Goal: Information Seeking & Learning: Learn about a topic

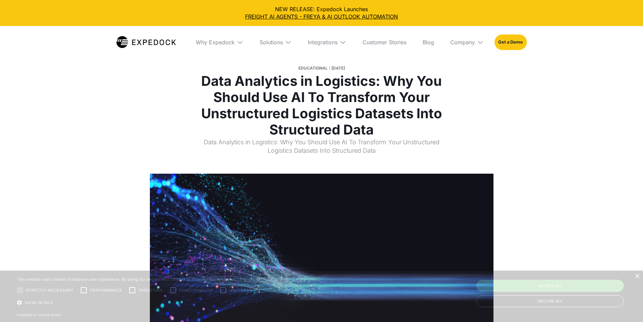
select select
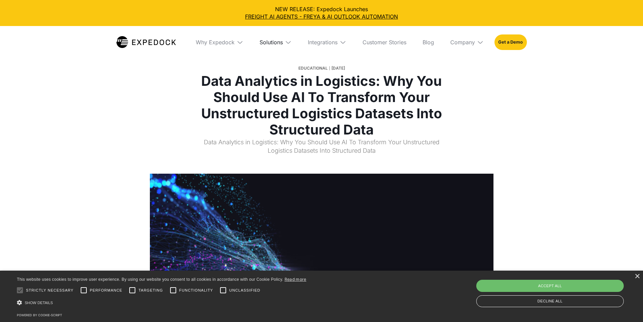
click at [283, 42] on div "Solutions" at bounding box center [271, 42] width 23 height 7
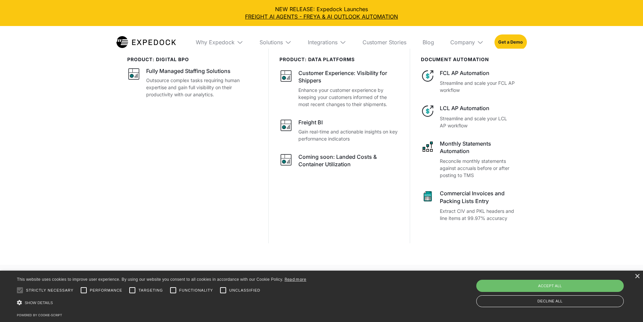
scroll to position [135, 0]
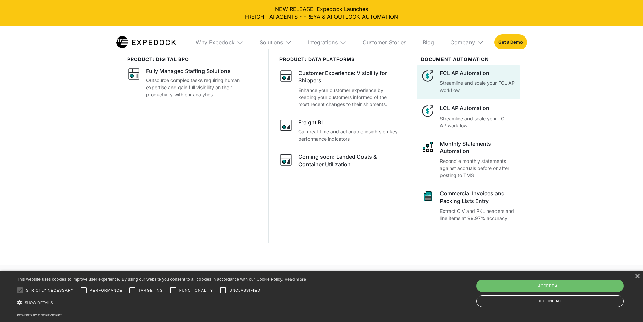
click at [497, 94] on p "Streamline and scale your FCL AP workflow" at bounding box center [478, 86] width 76 height 14
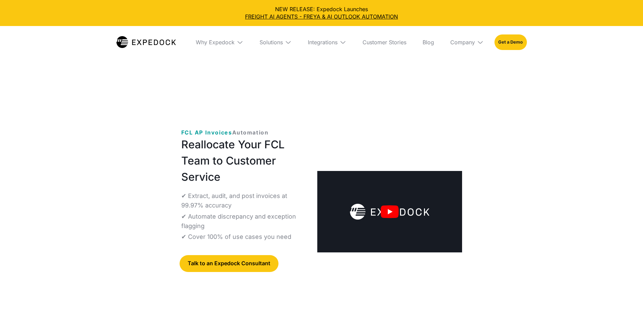
select select
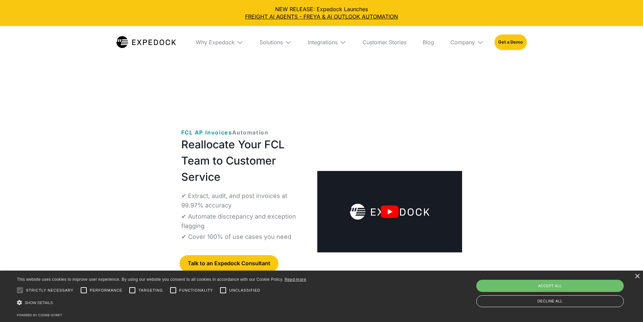
click at [411, 171] on img "open lightbox" at bounding box center [389, 211] width 145 height 81
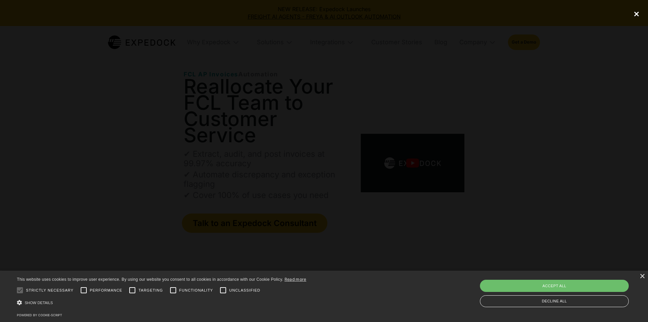
click at [638, 14] on div "close lightbox" at bounding box center [636, 13] width 23 height 15
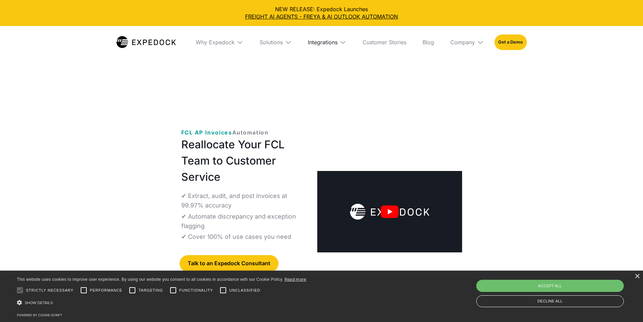
click at [338, 44] on div "Integrations" at bounding box center [323, 42] width 30 height 7
click at [273, 44] on div "Solutions" at bounding box center [265, 42] width 23 height 7
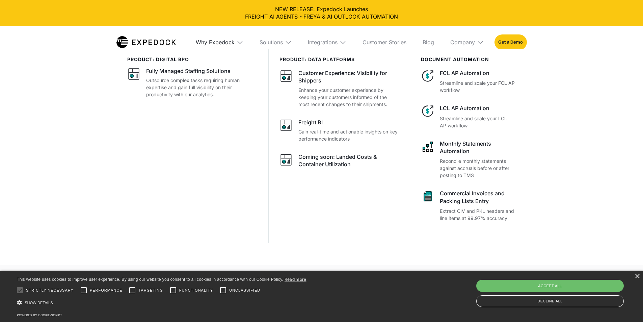
click at [223, 46] on div "Why Expedock" at bounding box center [215, 42] width 39 height 7
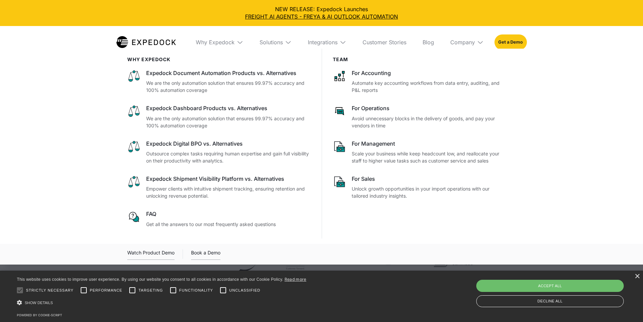
scroll to position [203, 0]
click at [475, 40] on div "Company" at bounding box center [463, 42] width 25 height 7
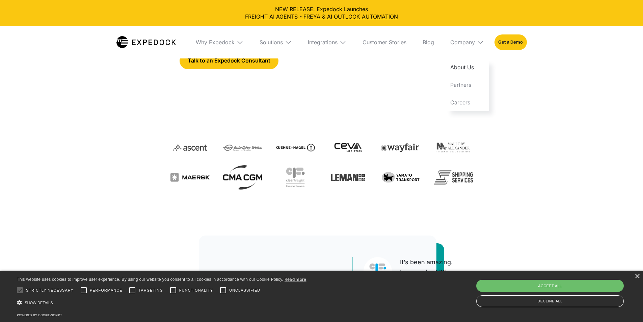
click at [480, 69] on link "About Us" at bounding box center [467, 67] width 44 height 18
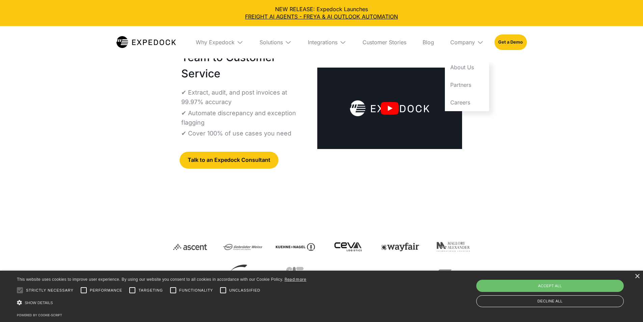
scroll to position [101, 0]
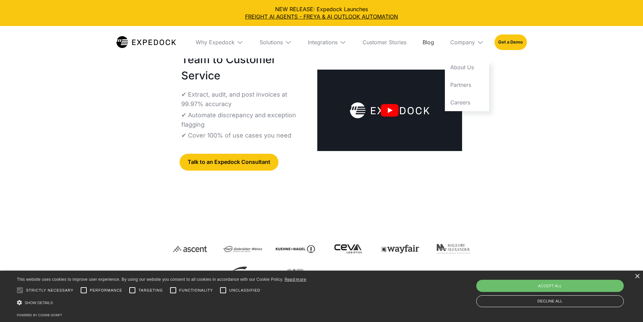
click at [435, 42] on link "Blog" at bounding box center [428, 42] width 22 height 32
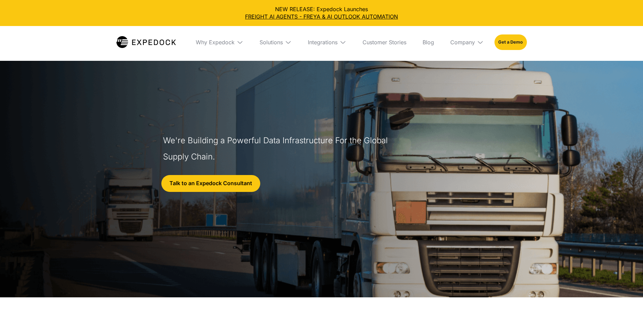
select select
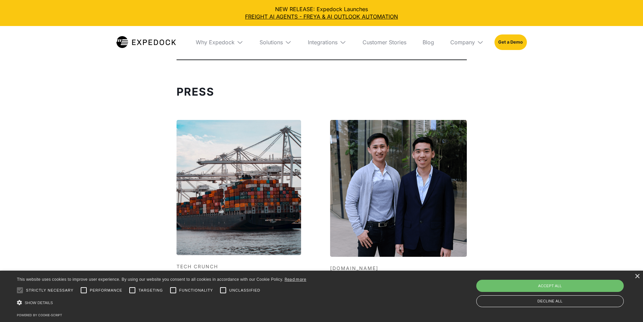
scroll to position [2229, 0]
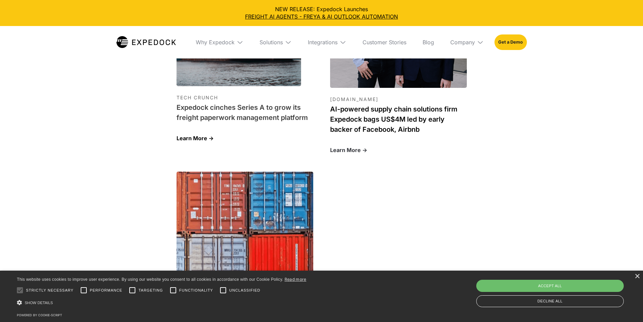
click at [414, 126] on h1 "AI-powered supply chain solutions firm Expedock bags US$4M led by early backer …" at bounding box center [398, 119] width 137 height 30
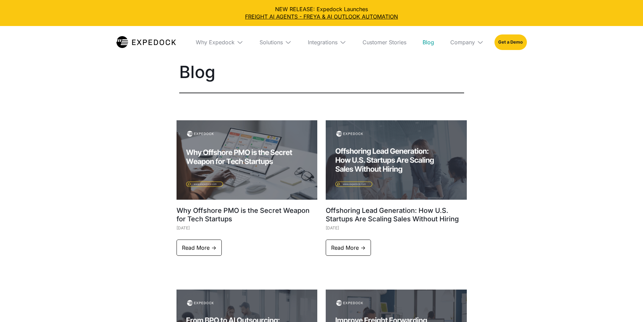
select select
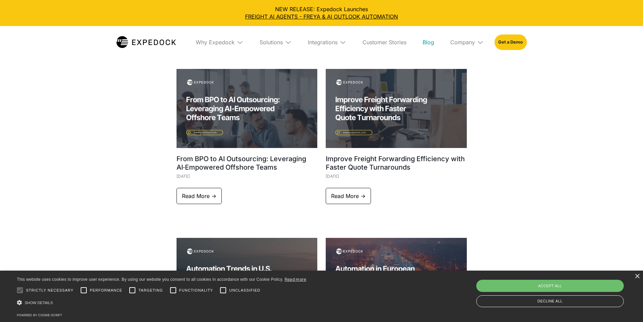
scroll to position [338, 0]
